Goal: Information Seeking & Learning: Learn about a topic

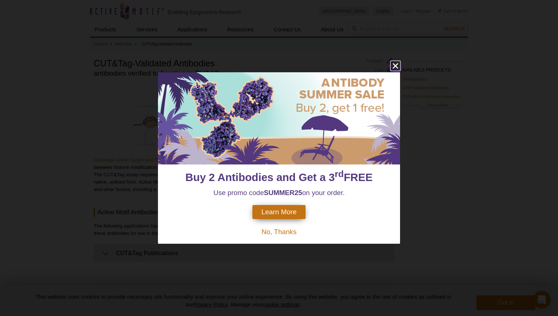
click at [391, 68] on icon "close" at bounding box center [395, 65] width 9 height 9
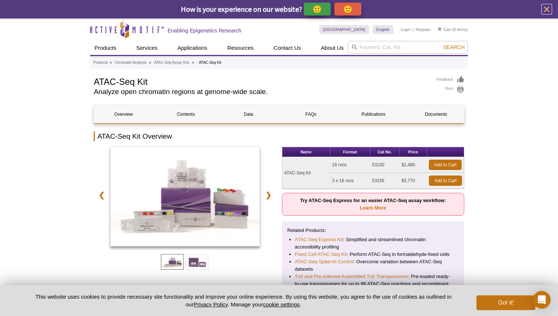
click at [548, 7] on icon "close" at bounding box center [546, 9] width 9 height 9
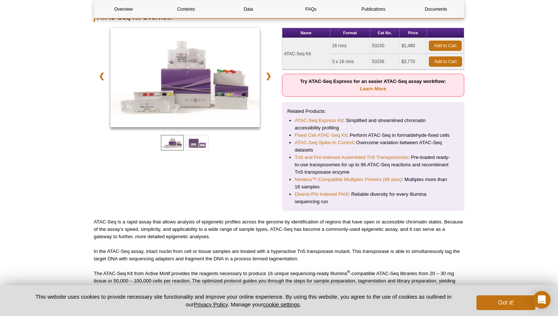
scroll to position [234, 0]
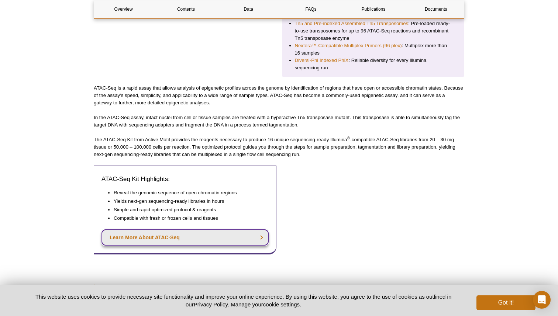
click at [267, 240] on link "Learn More About ATAC-Seq" at bounding box center [185, 238] width 167 height 16
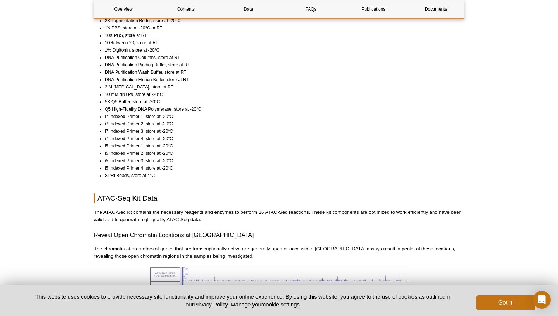
scroll to position [573, 0]
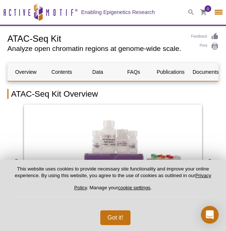
select select "[GEOGRAPHIC_DATA]"
